Goal: Information Seeking & Learning: Learn about a topic

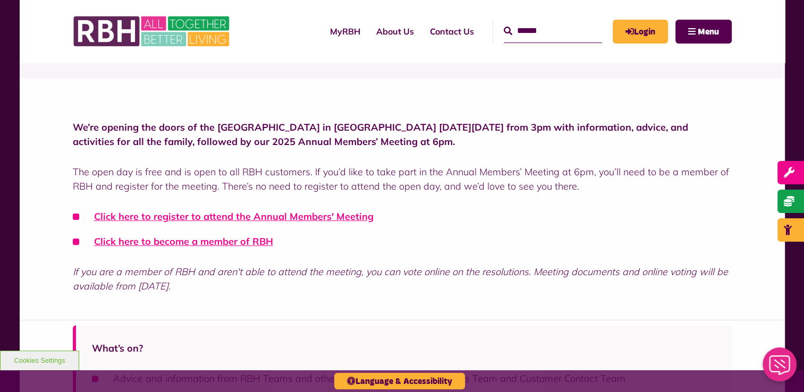
scroll to position [266, 0]
